Goal: Task Accomplishment & Management: Manage account settings

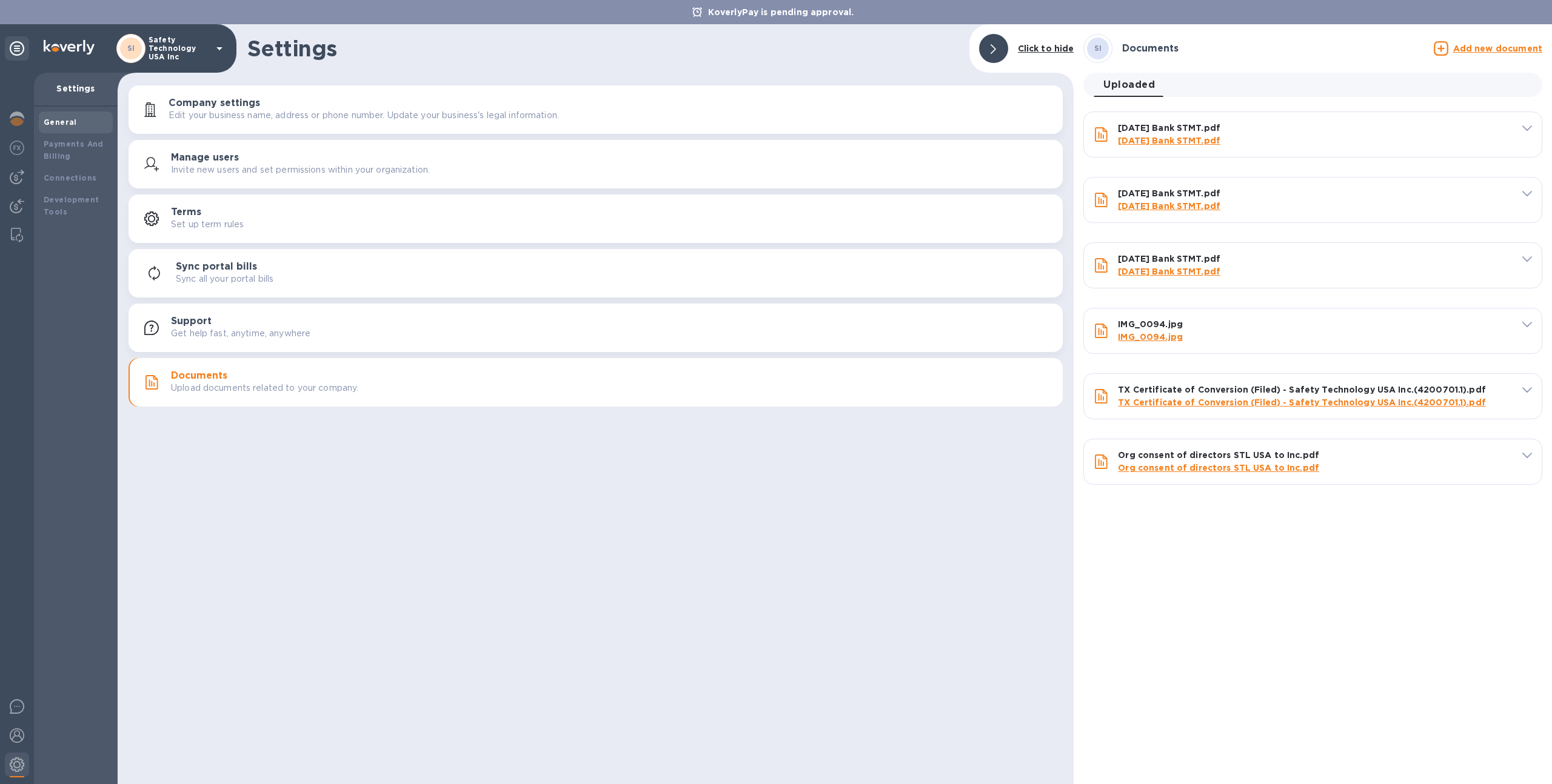
click at [168, 58] on p "Safety Technology USA Inc" at bounding box center [179, 49] width 61 height 26
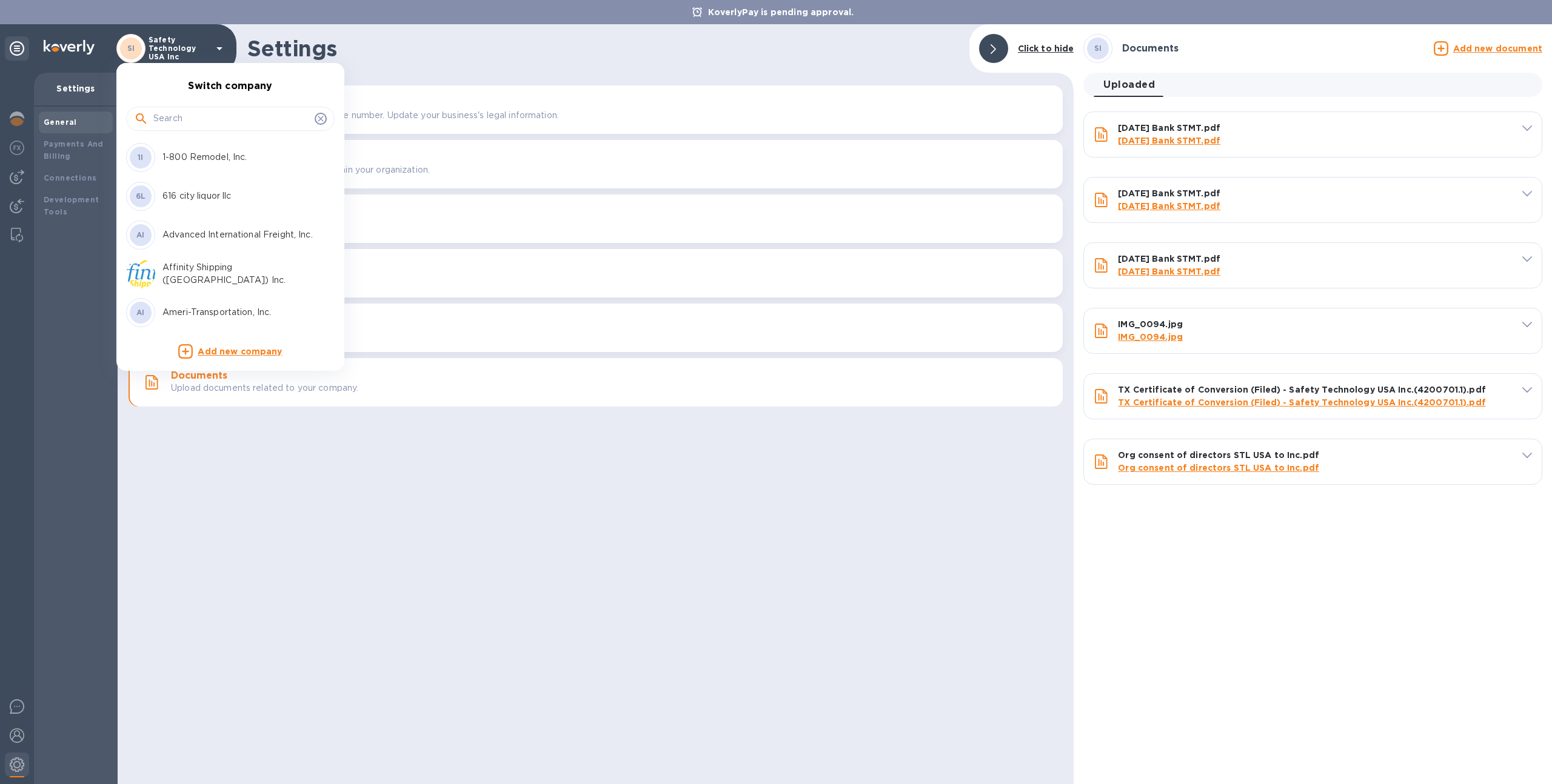
click at [186, 122] on input "text" at bounding box center [231, 119] width 156 height 18
type input "a"
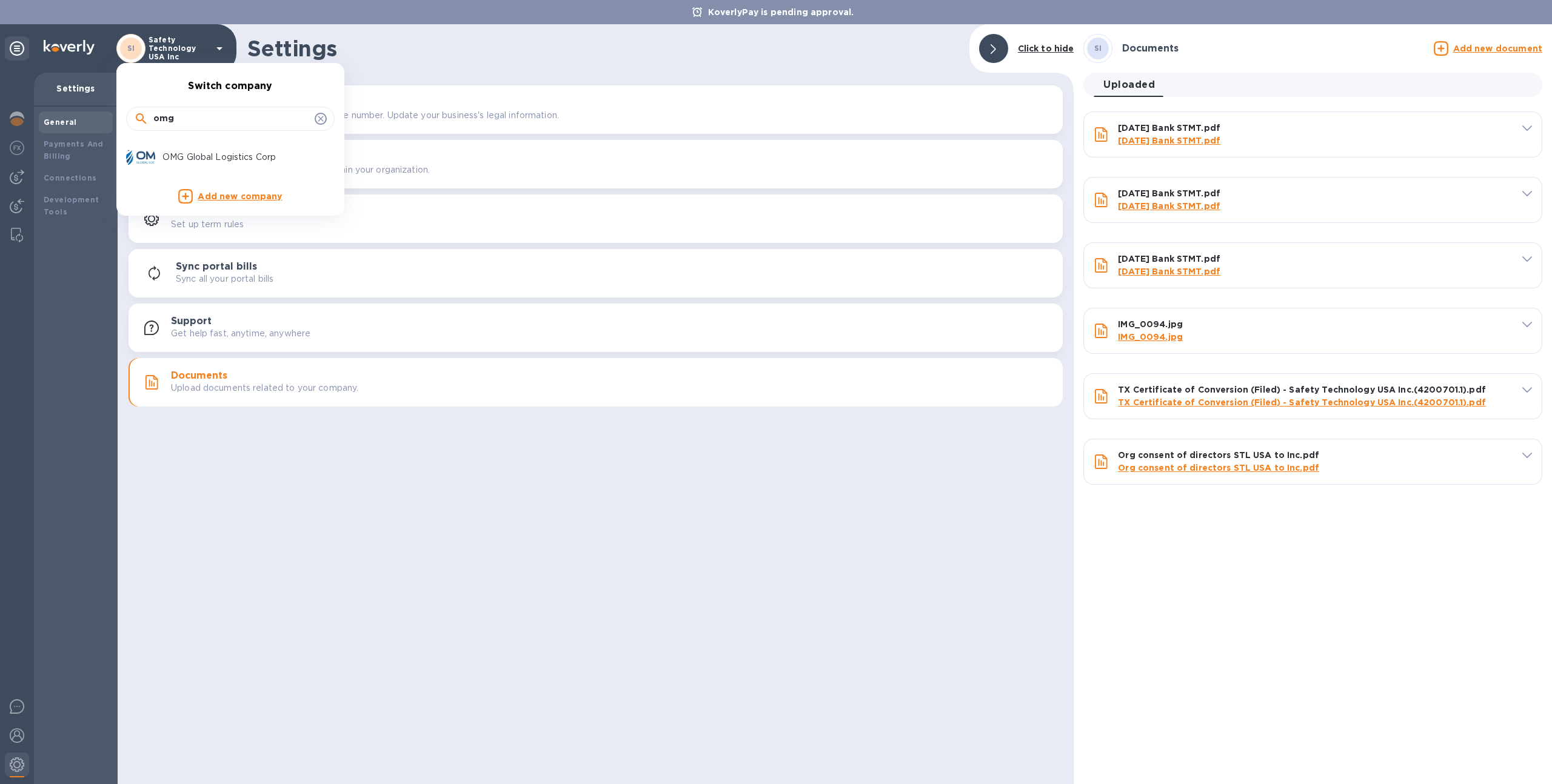
type input "omg"
click at [184, 153] on p "OMG Global Logistics Corp" at bounding box center [238, 157] width 153 height 13
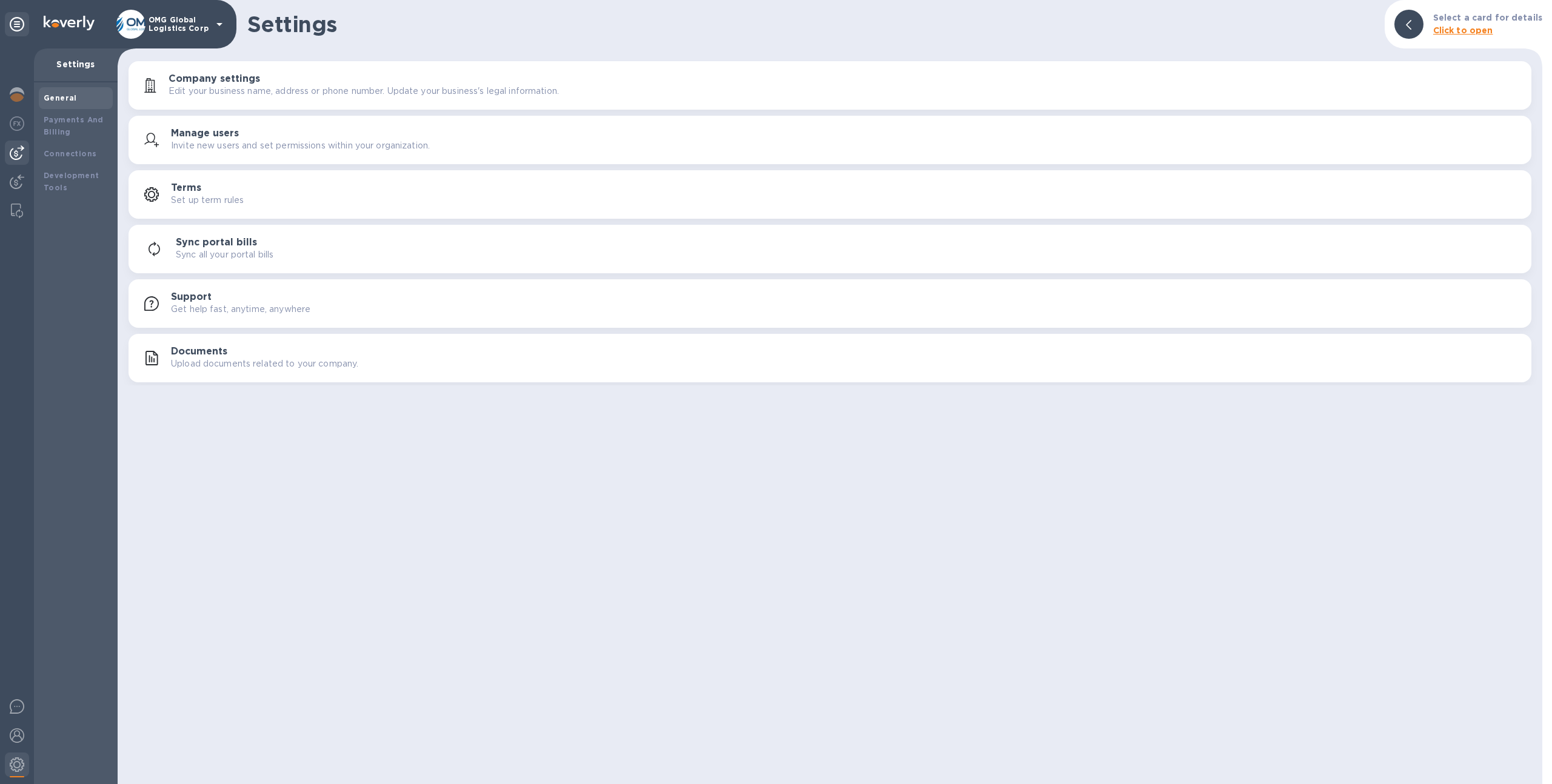
click at [24, 162] on div at bounding box center [17, 153] width 24 height 24
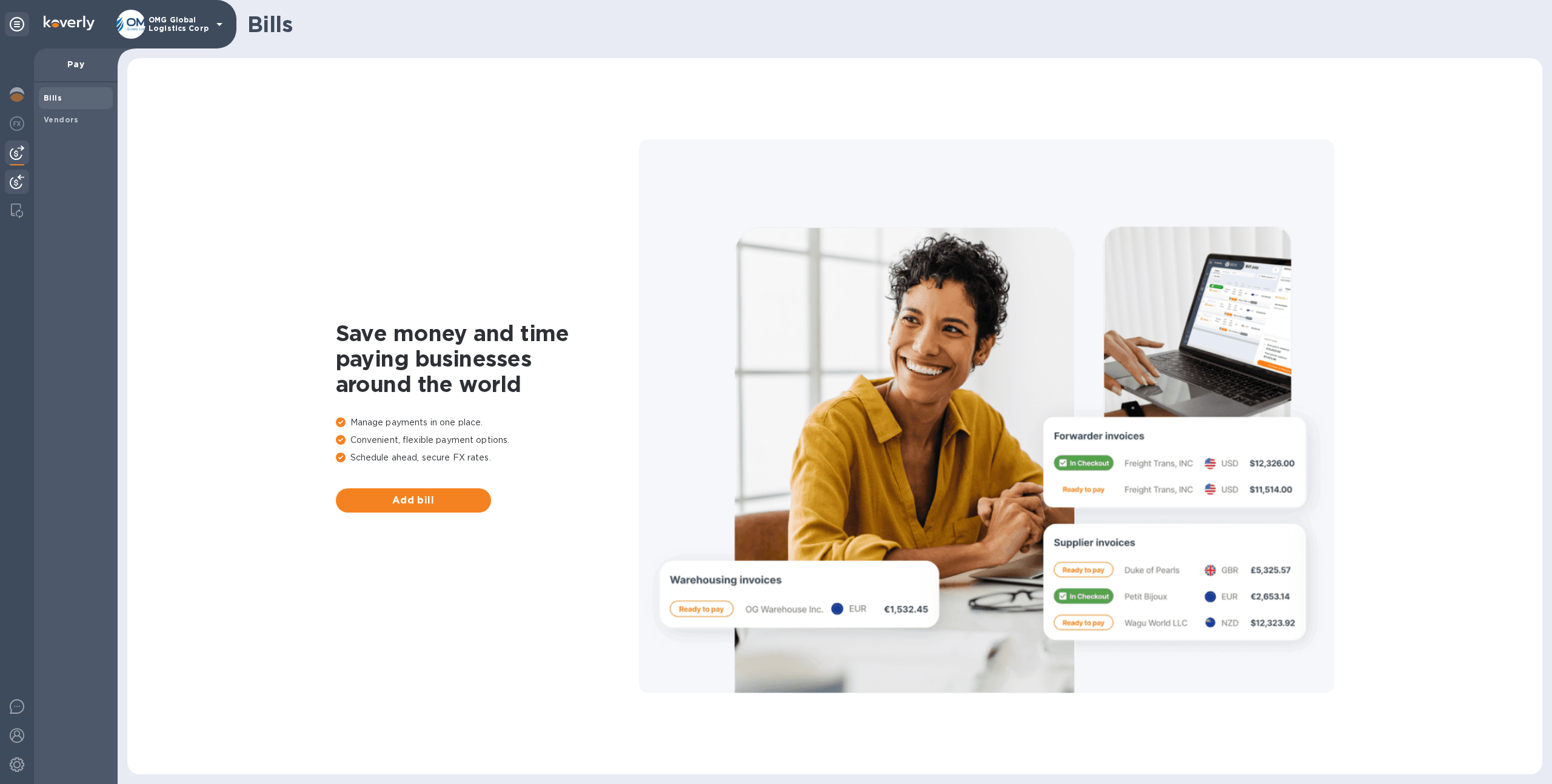
click at [16, 192] on div at bounding box center [17, 183] width 24 height 27
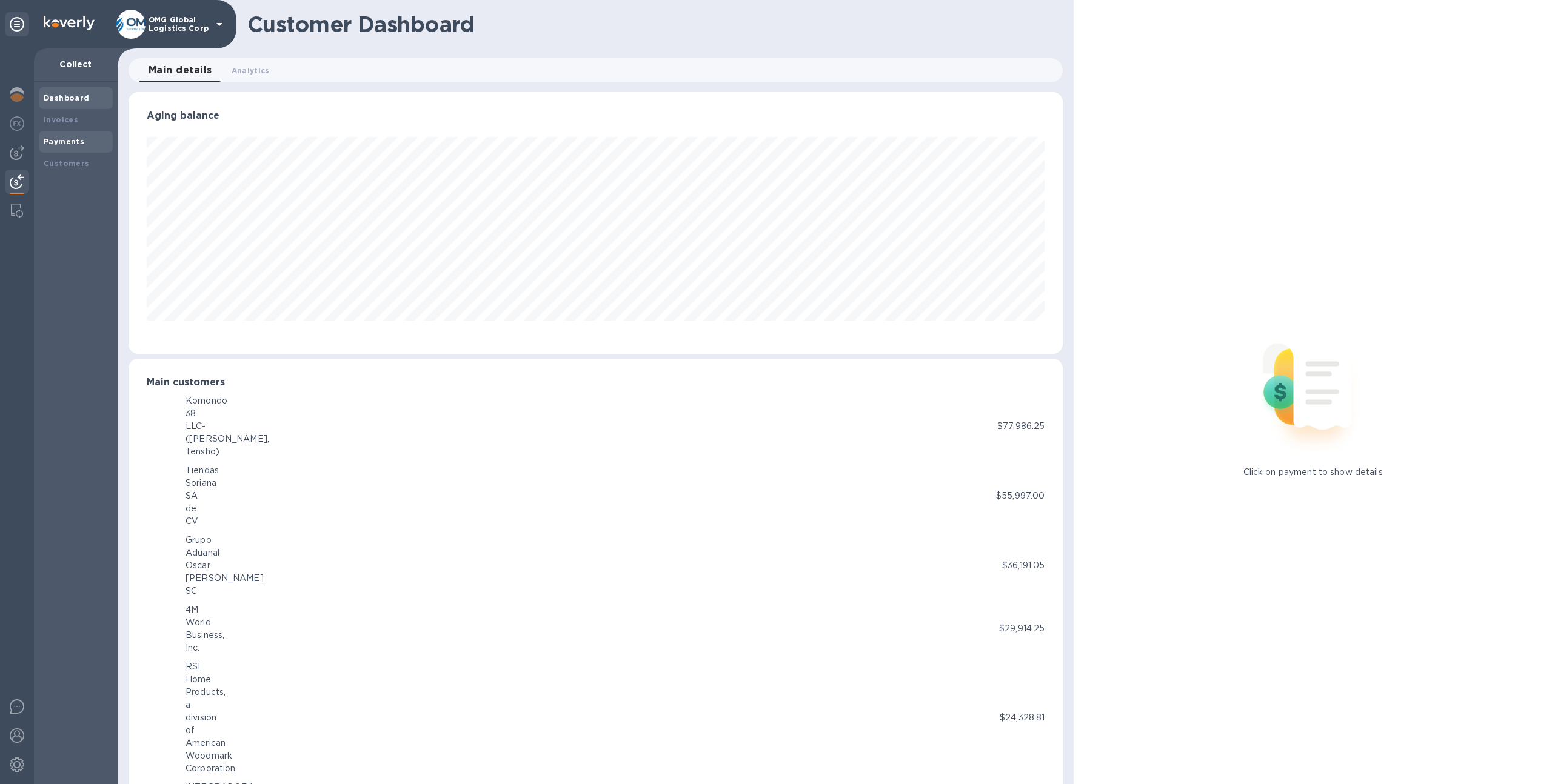
scroll to position [605783, 605280]
click at [93, 148] on div "Payments" at bounding box center [76, 142] width 74 height 22
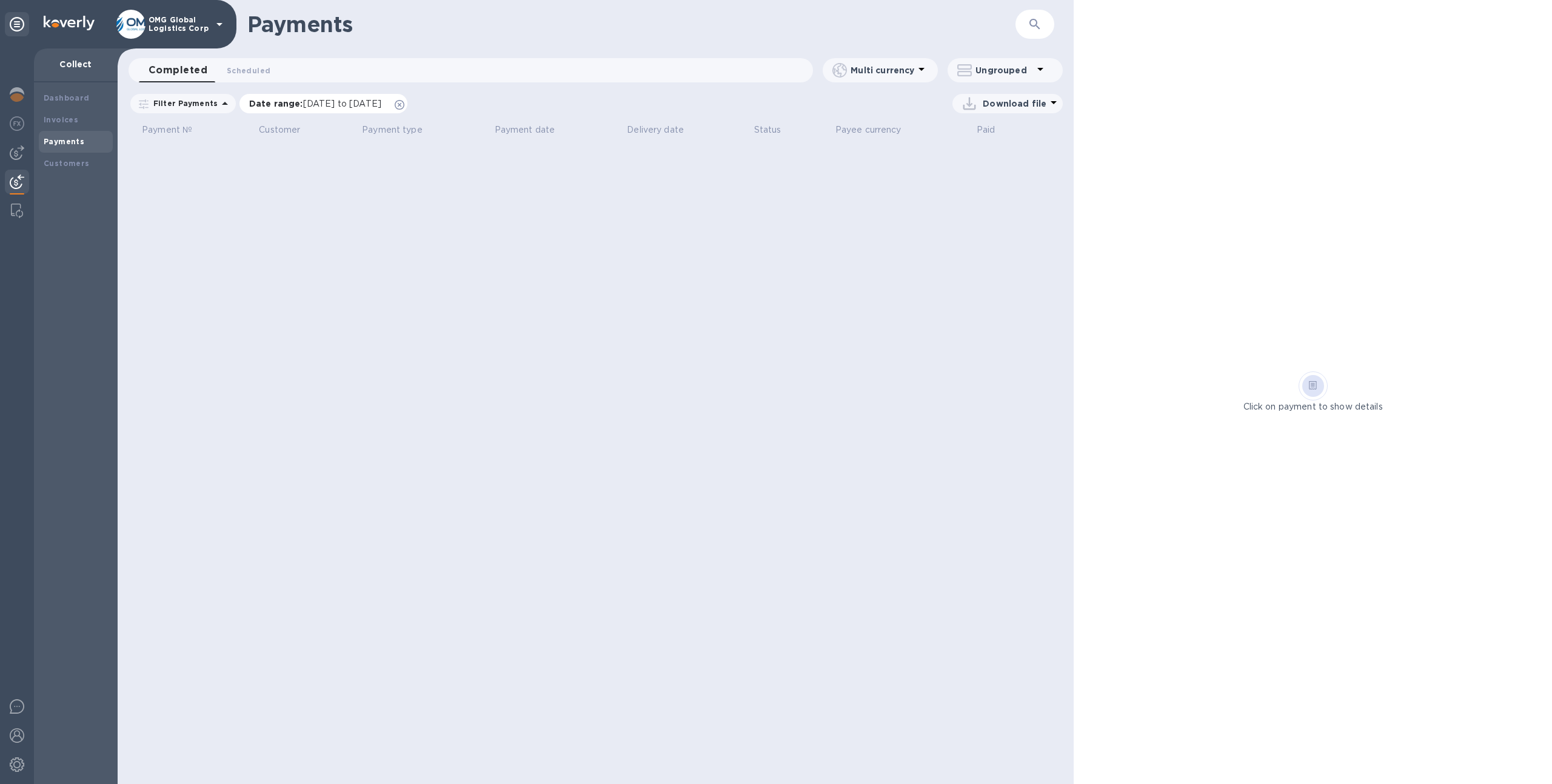
click at [405, 102] on icon at bounding box center [400, 105] width 10 height 10
click at [90, 101] on div "Dashboard" at bounding box center [76, 98] width 64 height 12
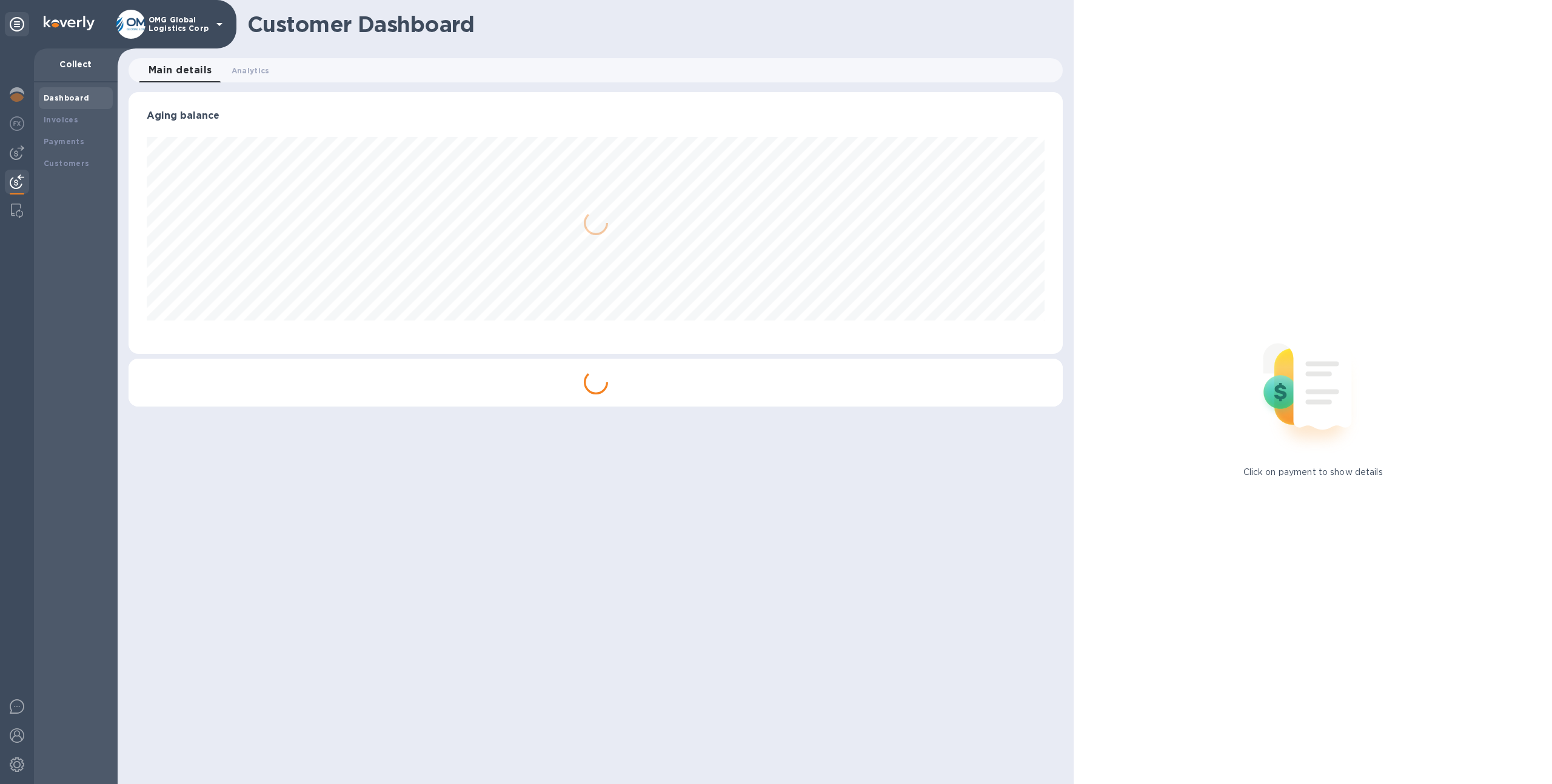
scroll to position [605783, 605280]
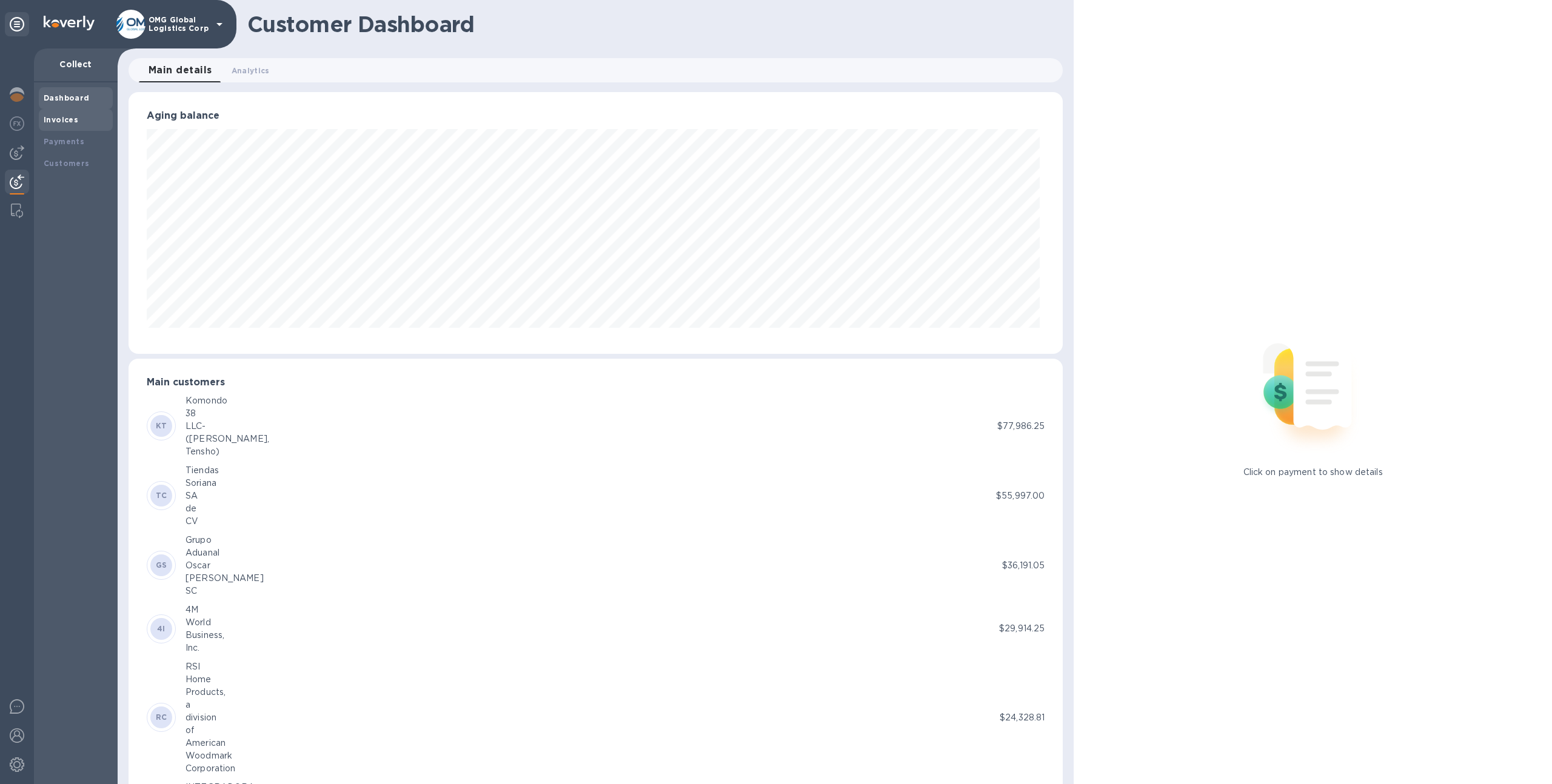
click at [91, 123] on div "Invoices" at bounding box center [76, 120] width 64 height 12
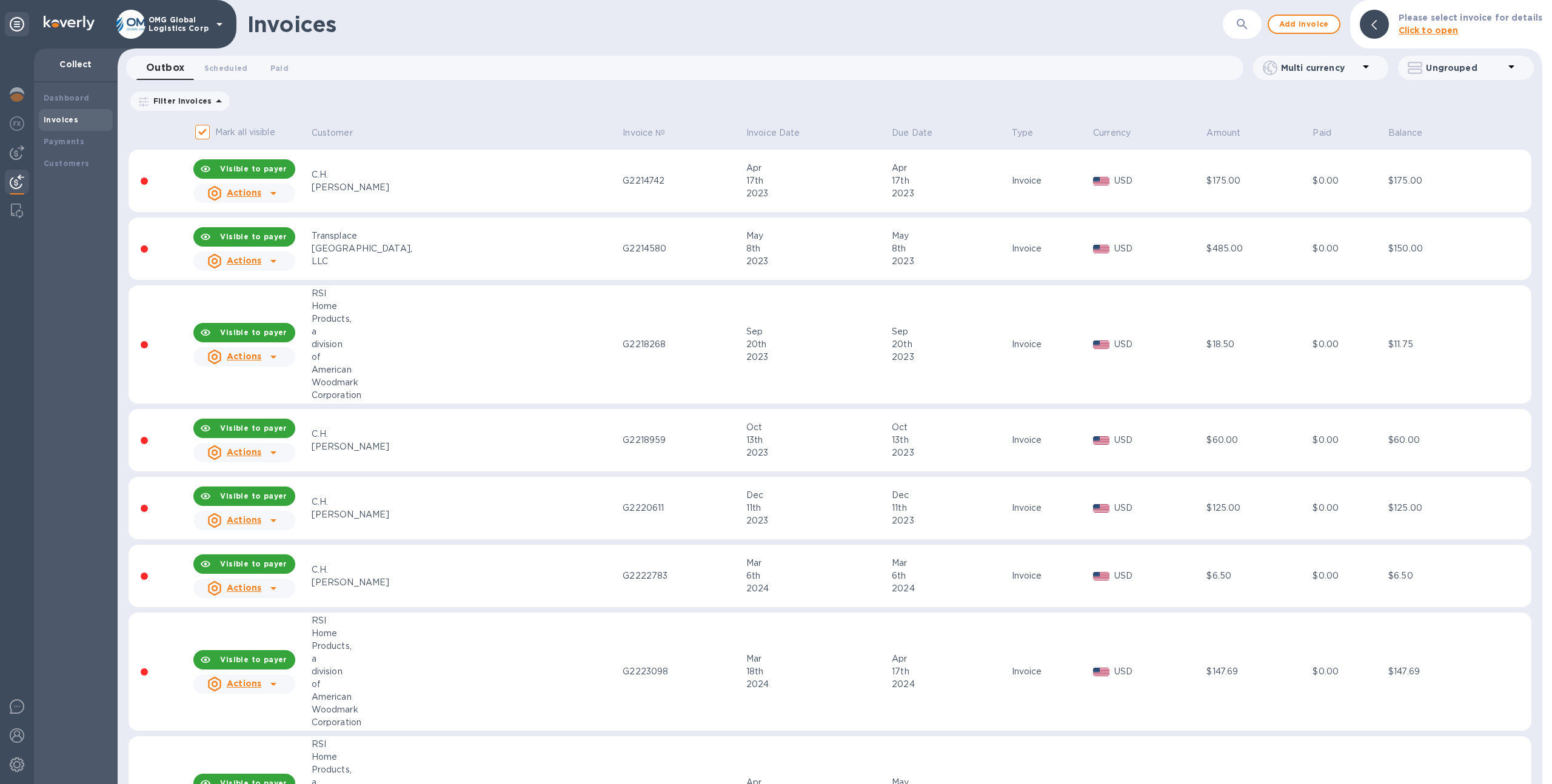
click at [621, 192] on td "G2214742" at bounding box center [682, 181] width 124 height 63
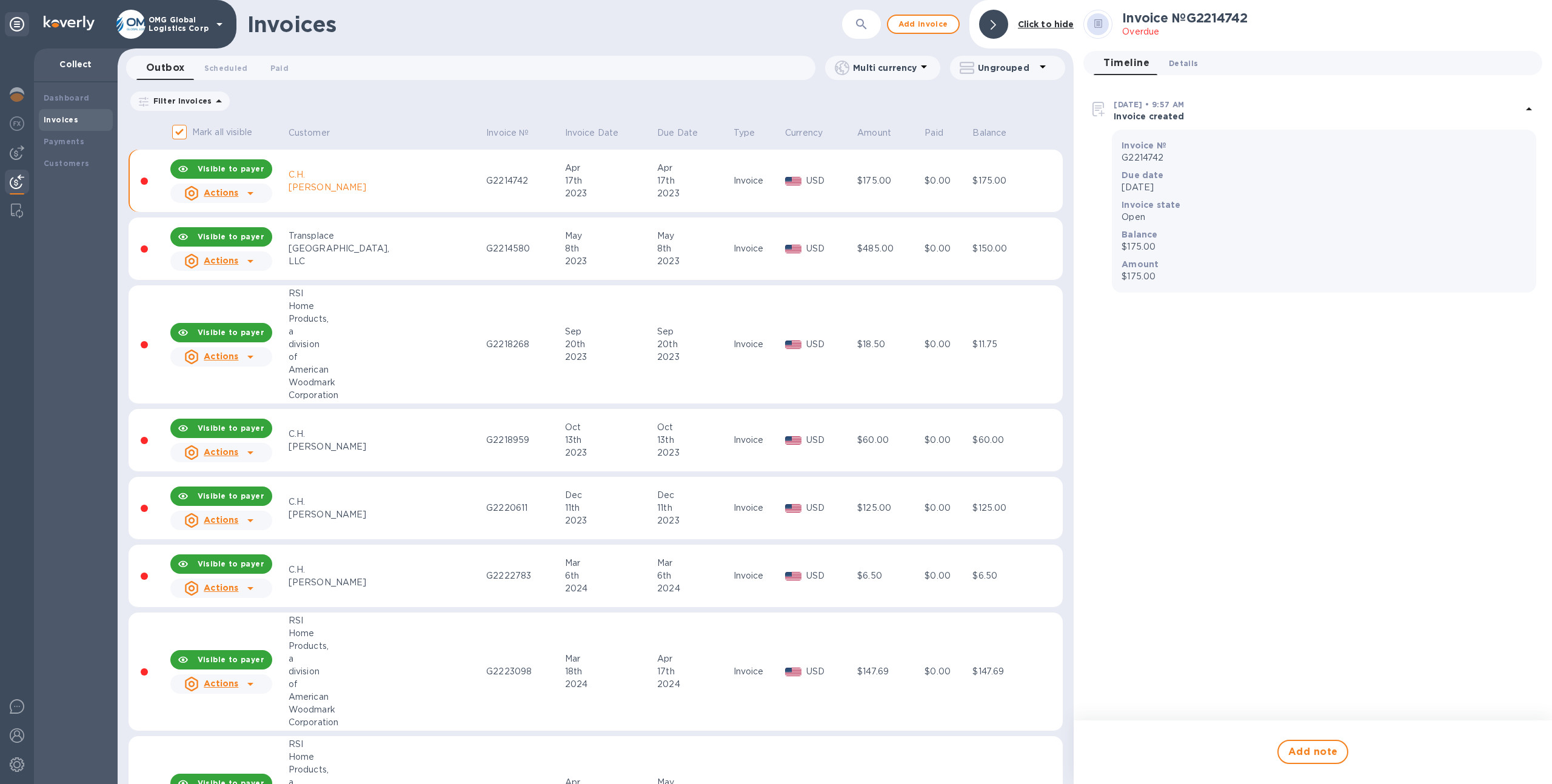
click at [1190, 61] on span "Details 0" at bounding box center [1183, 63] width 29 height 13
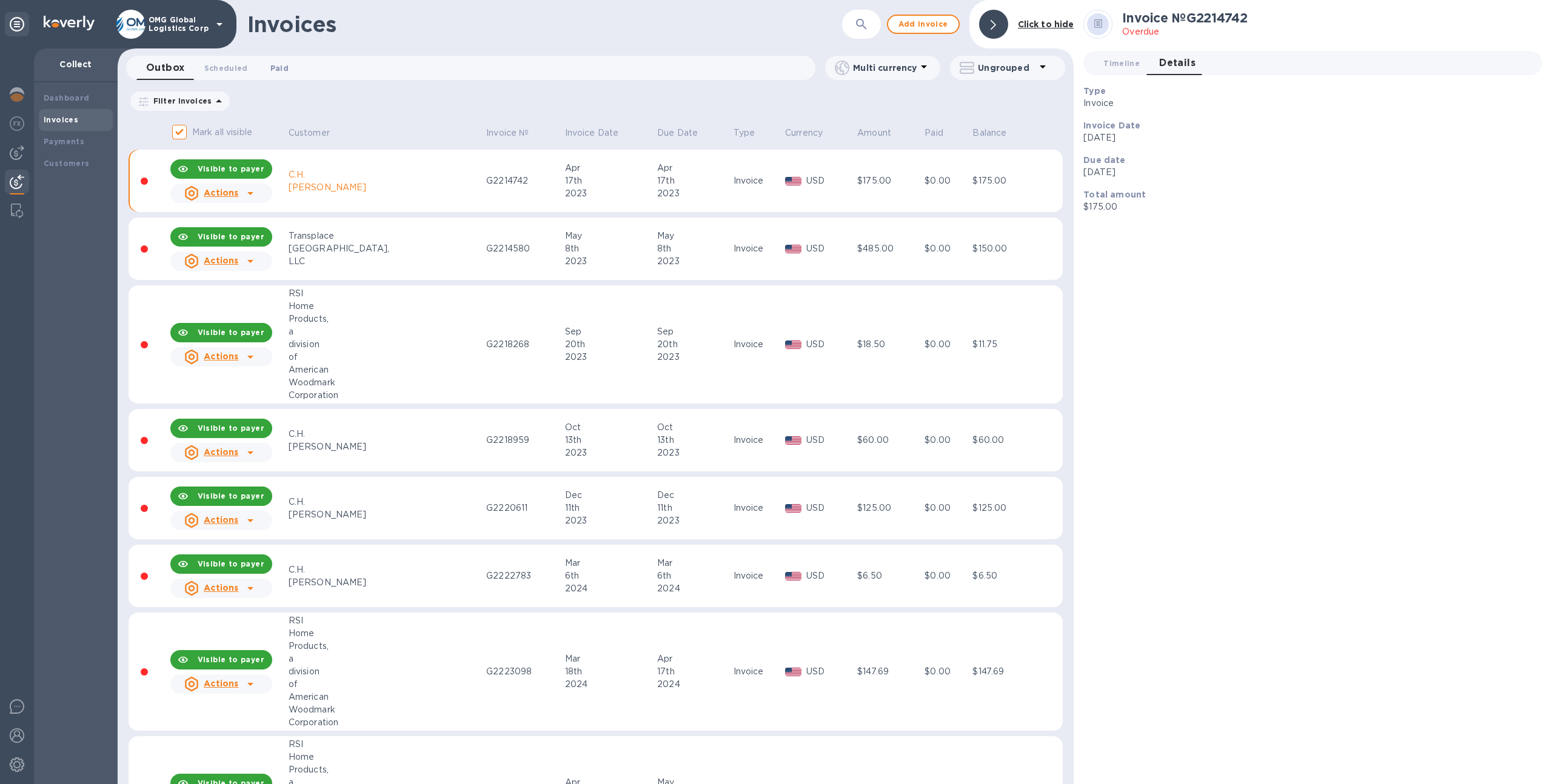
click at [286, 69] on span "Paid 0" at bounding box center [279, 68] width 24 height 13
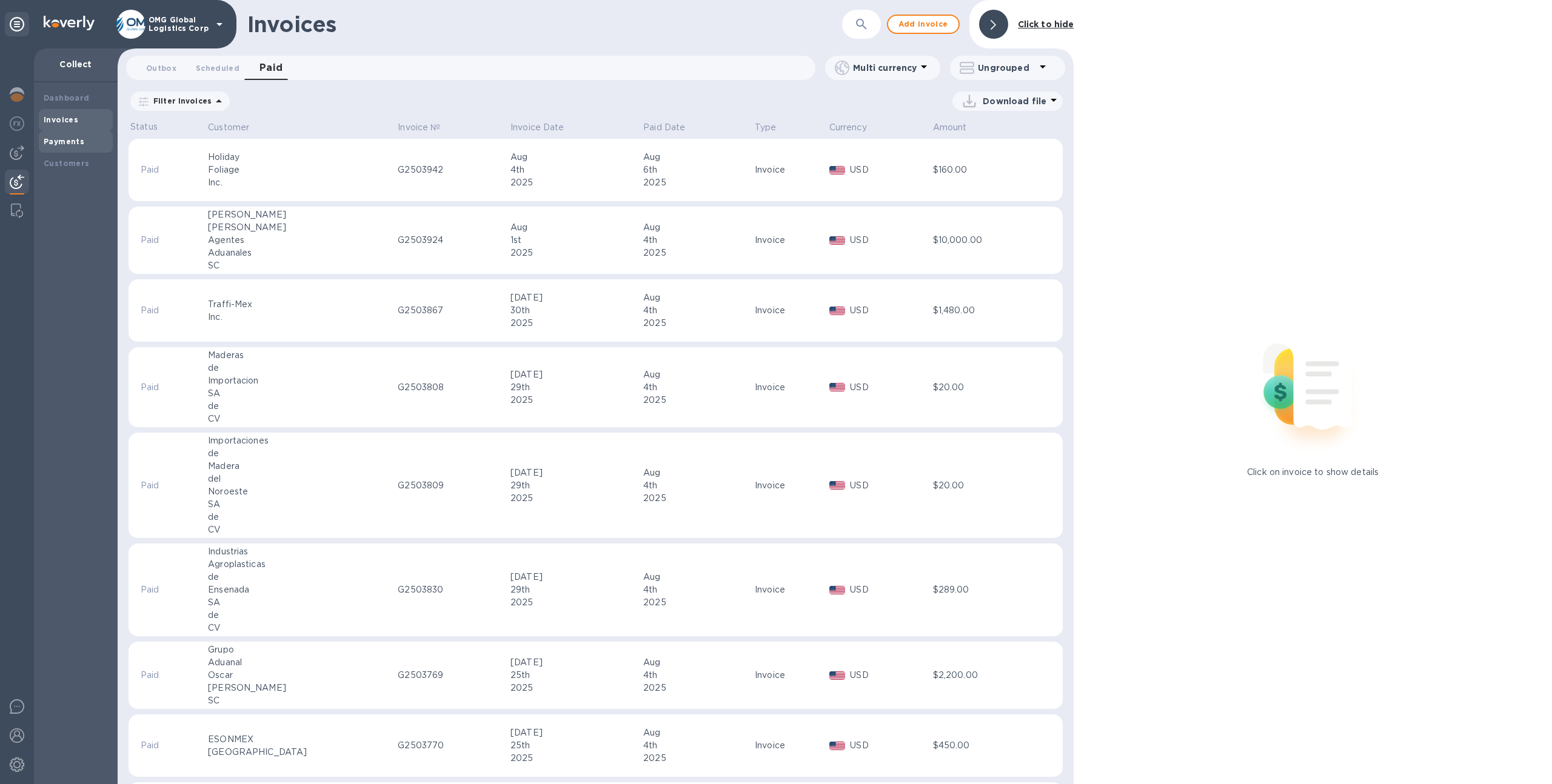
click at [92, 136] on div "Payments" at bounding box center [76, 142] width 64 height 12
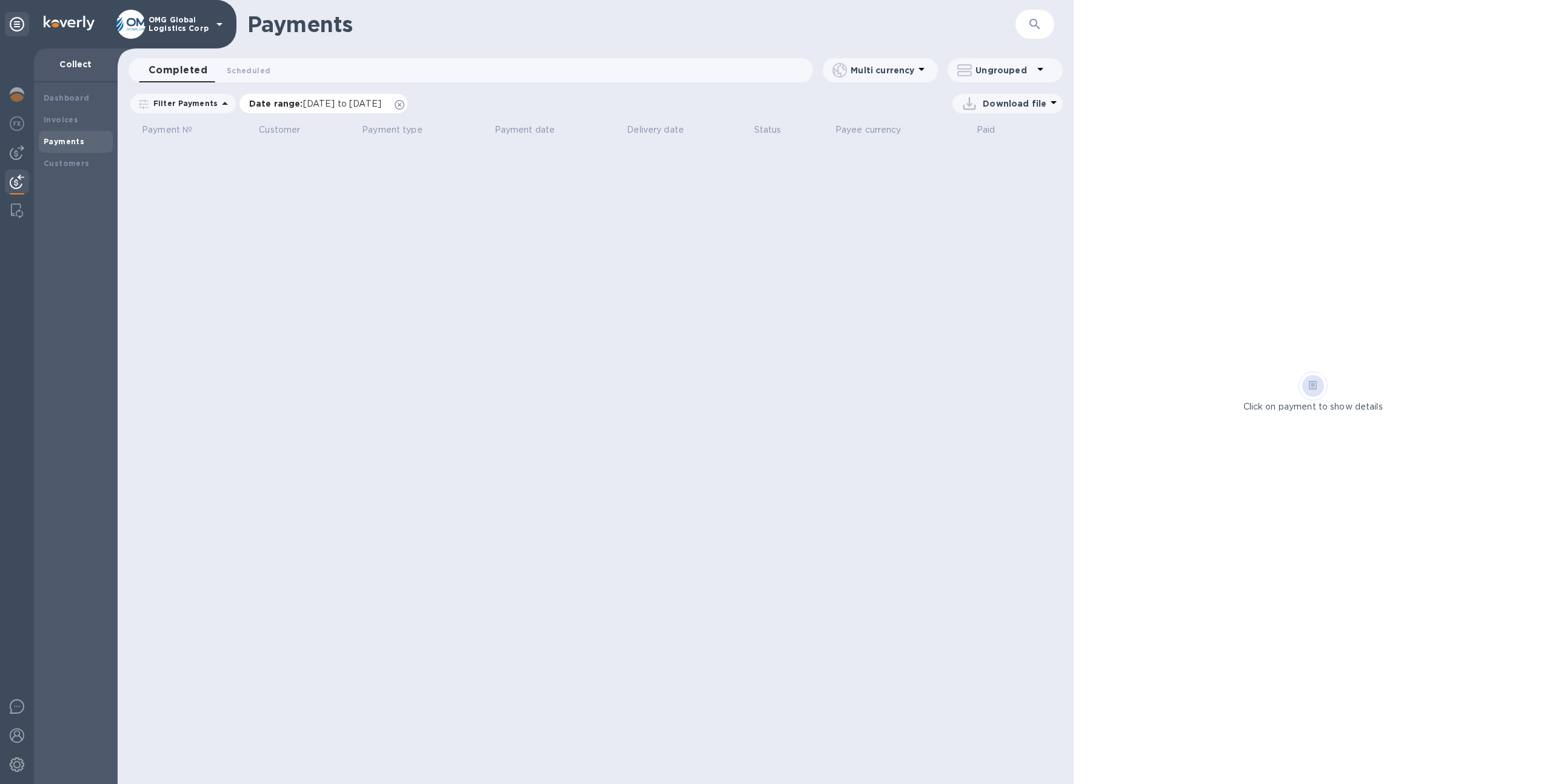
click at [405, 103] on icon at bounding box center [400, 105] width 10 height 10
